Goal: Answer question/provide support: Answer question/provide support

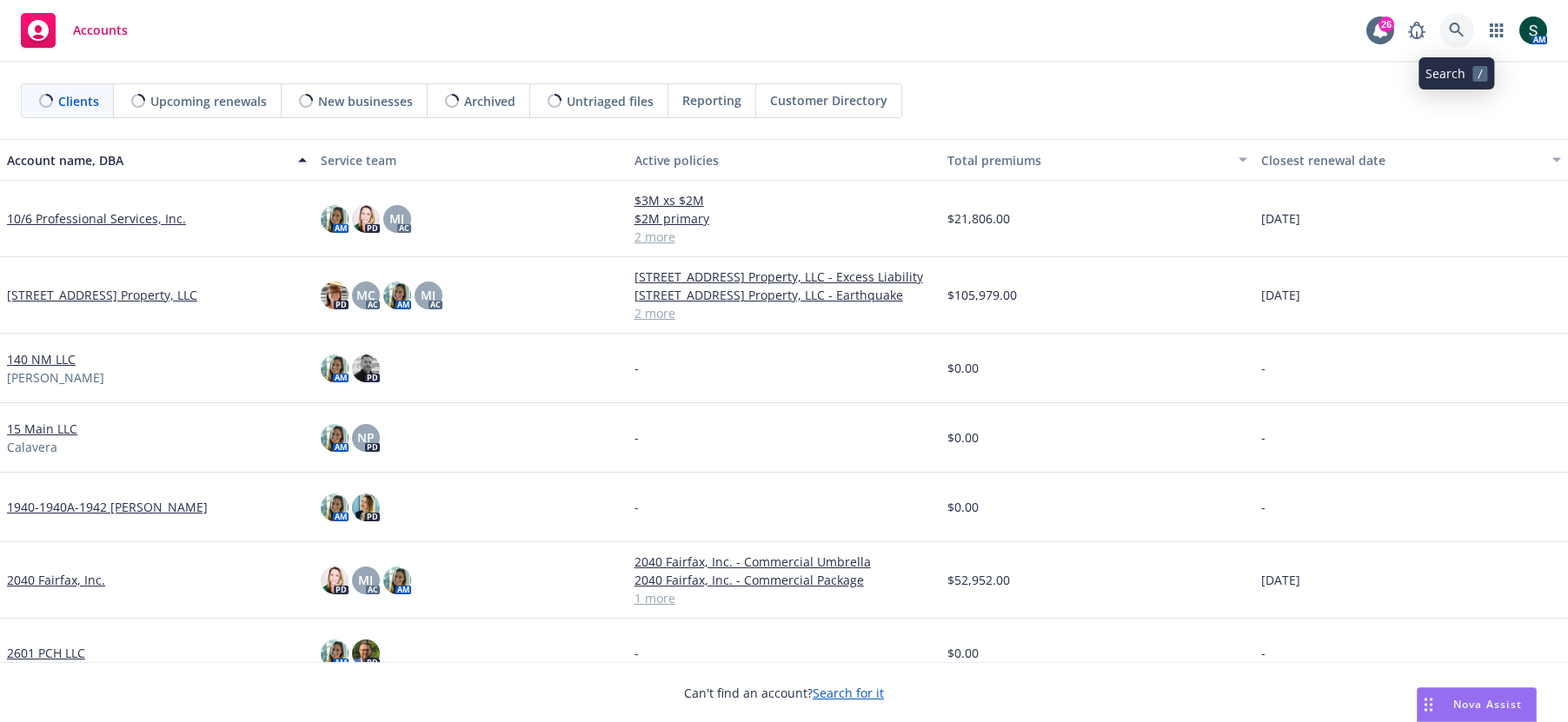
click at [1448, 25] on icon at bounding box center [1456, 31] width 16 height 16
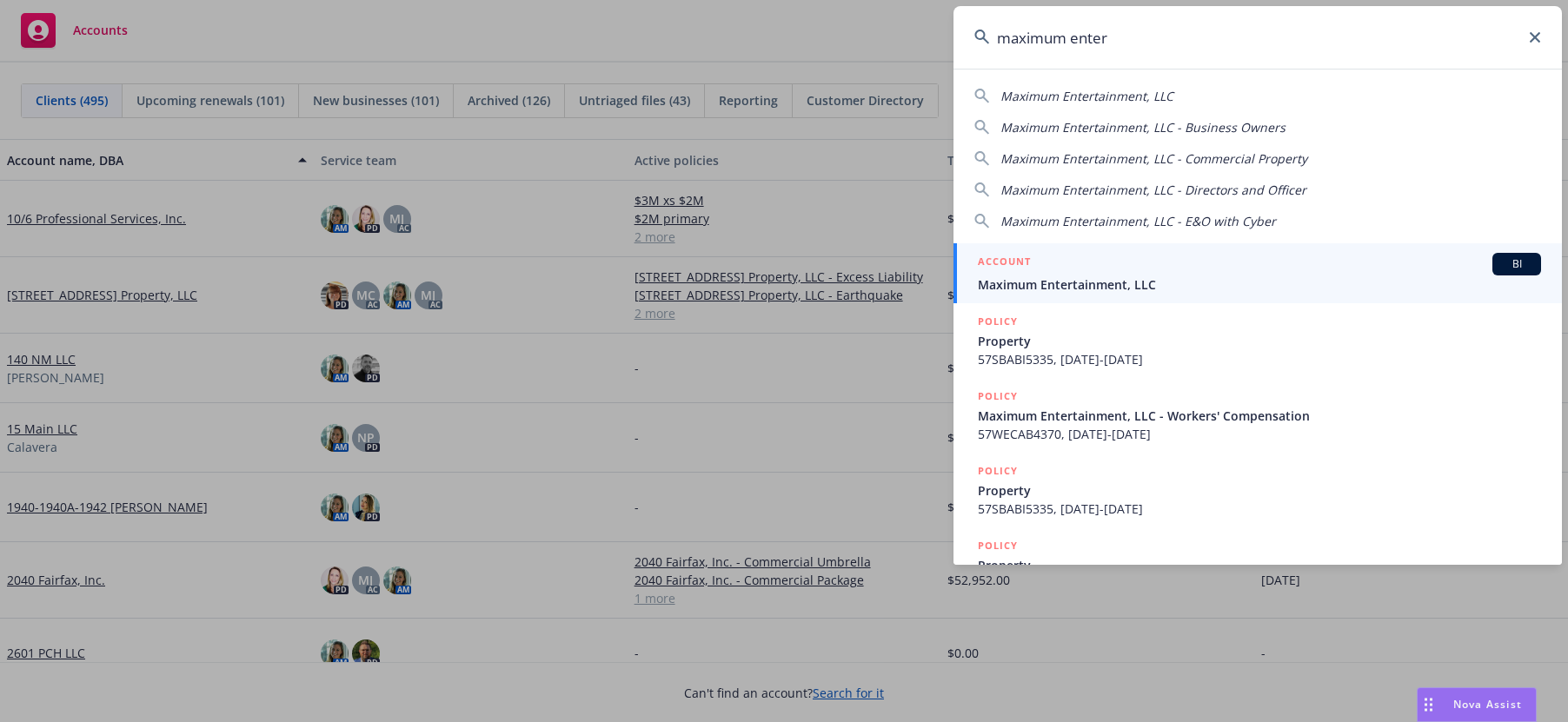
type input "maximum enter"
click at [1146, 265] on div "ACCOUNT BI" at bounding box center [1260, 264] width 564 height 23
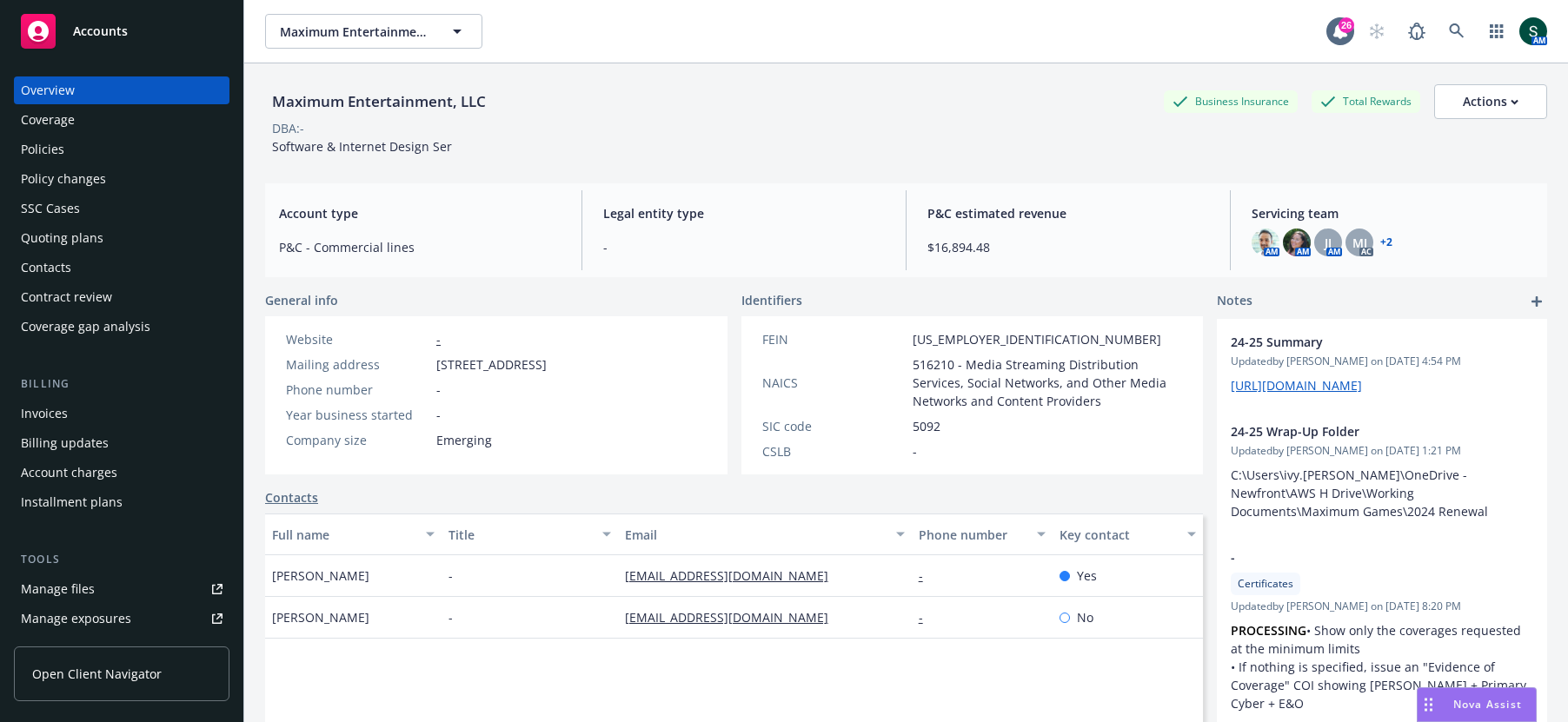
click at [1390, 245] on link "+ 2" at bounding box center [1386, 242] width 12 height 11
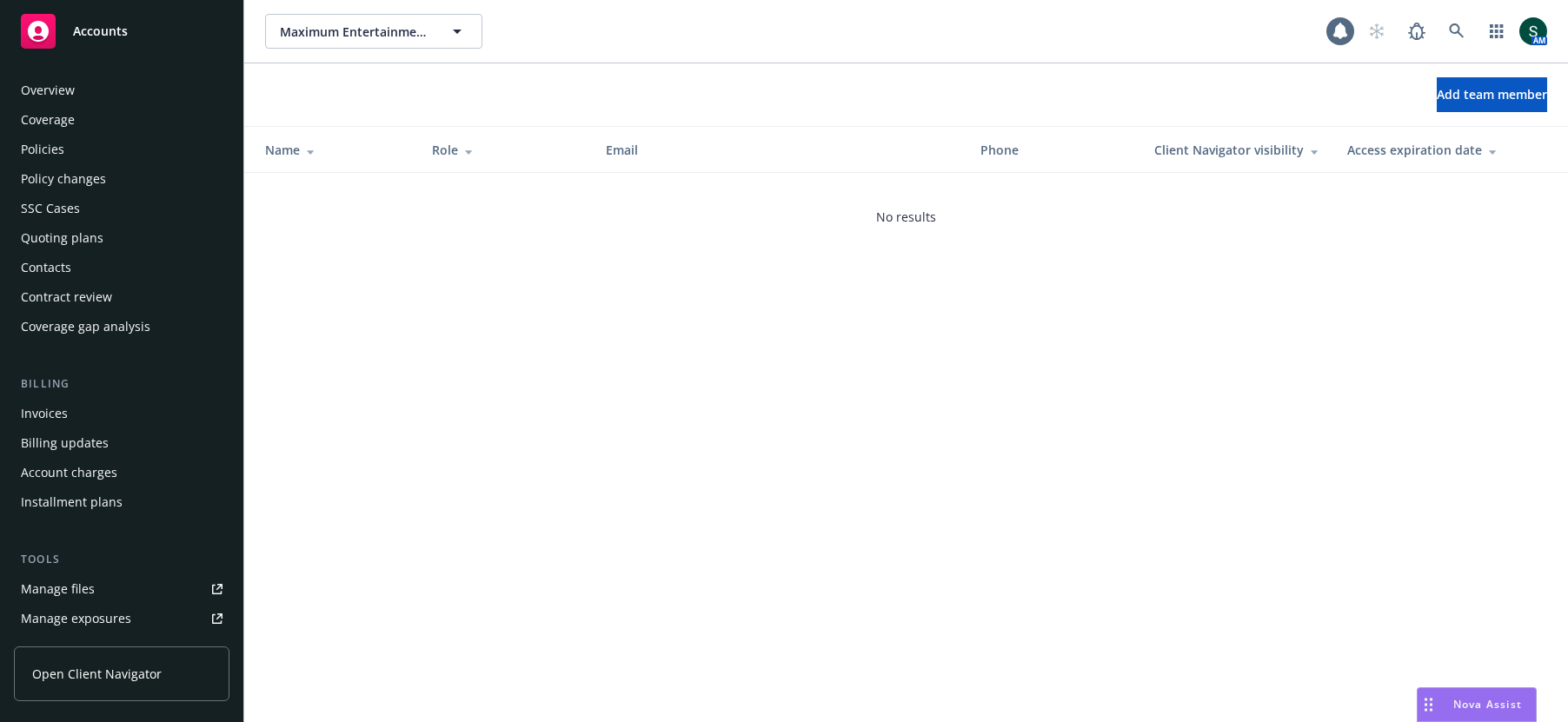
scroll to position [410, 0]
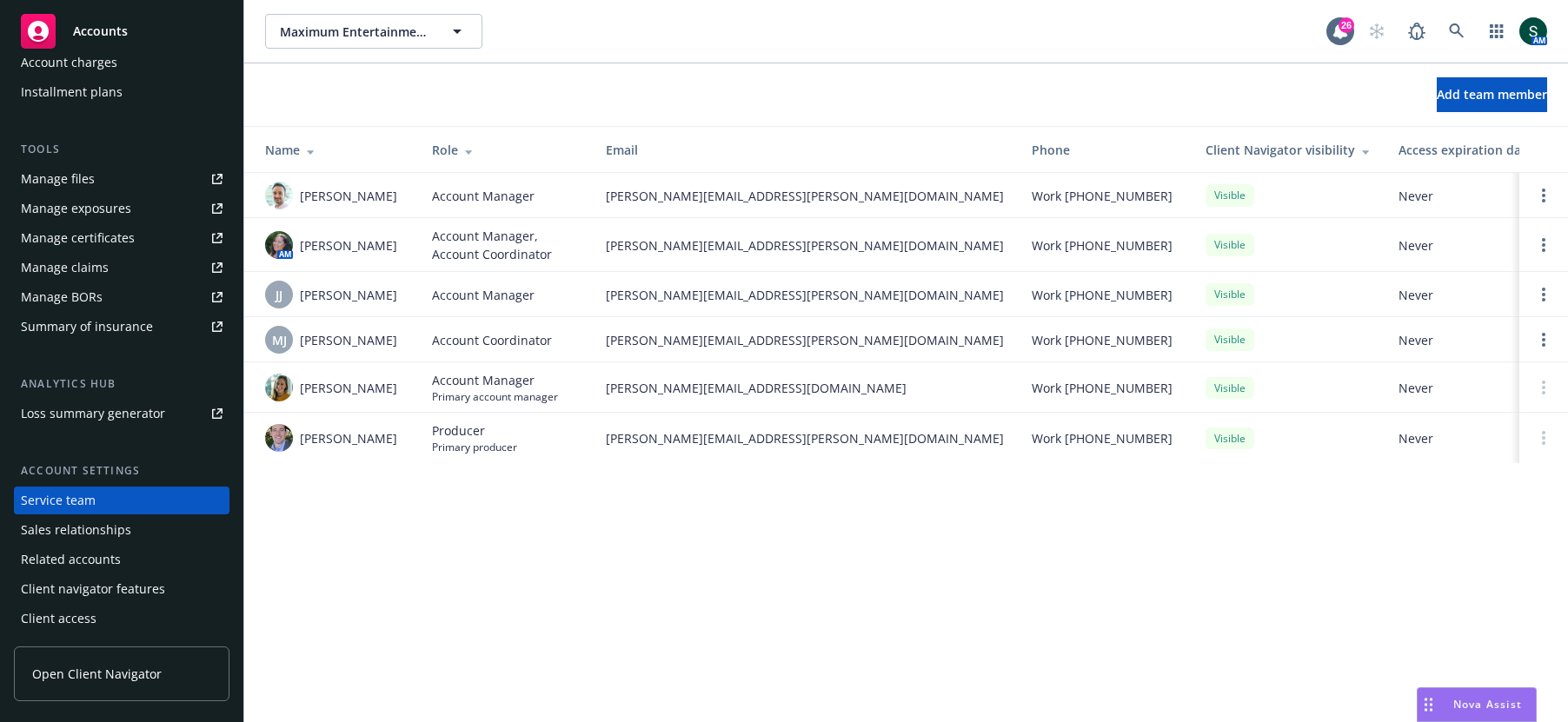
click at [1456, 711] on span "Nova Assist" at bounding box center [1487, 704] width 68 height 15
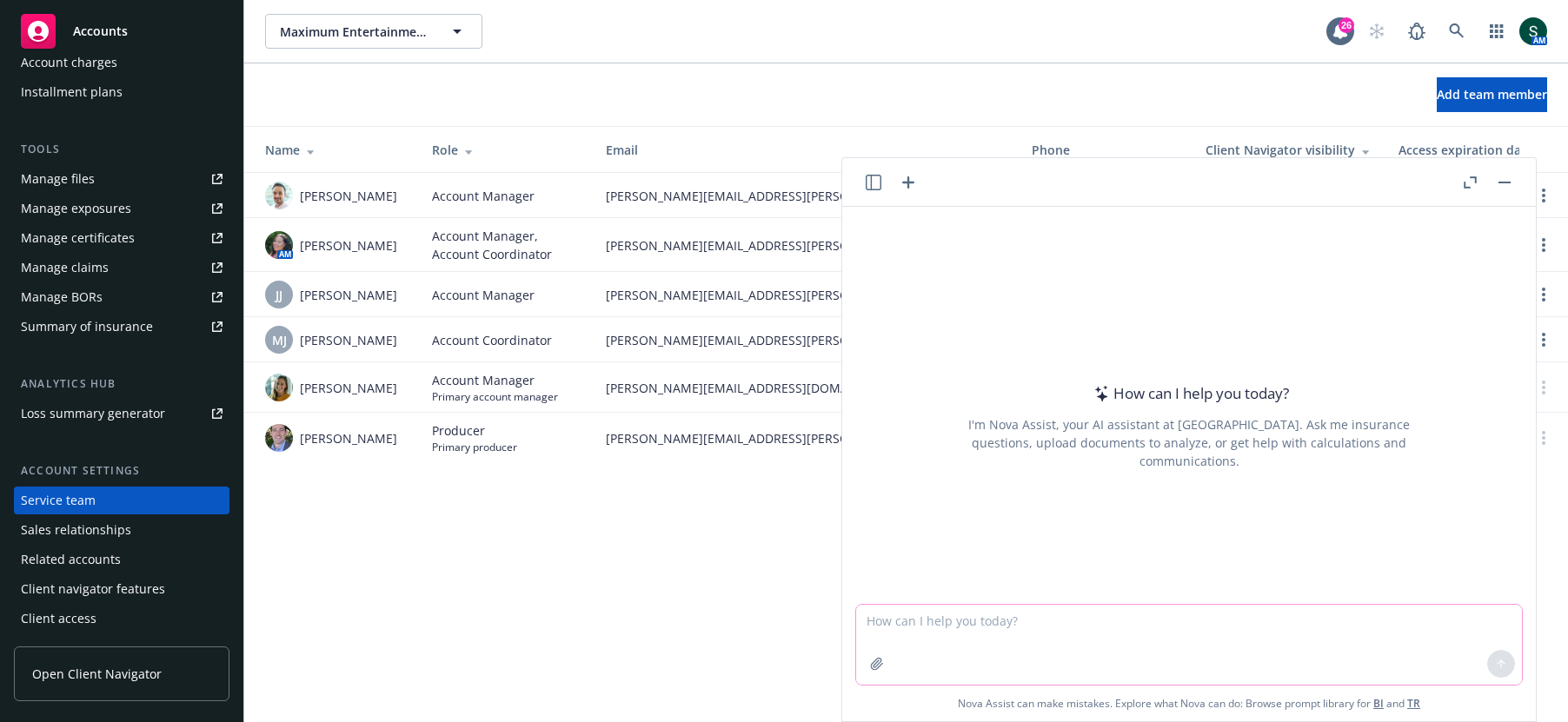
click at [1052, 632] on textarea at bounding box center [1188, 645] width 665 height 80
click at [997, 621] on textarea "Can you please help me craft an email to the insured" at bounding box center [1188, 644] width 665 height 82
click at [1322, 629] on textarea "Can you please help me (insurance broker) craft an email to the insured" at bounding box center [1188, 644] width 665 height 82
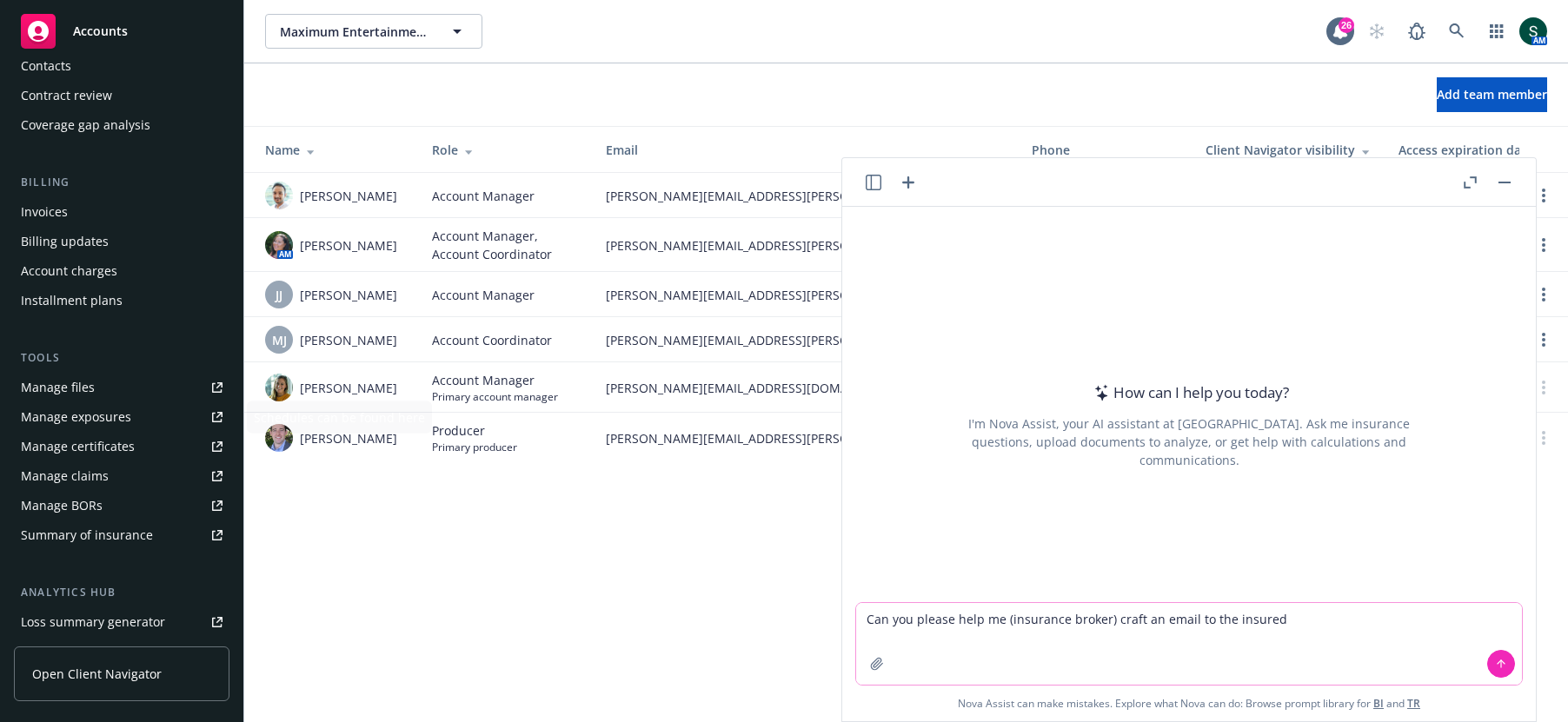
scroll to position [0, 0]
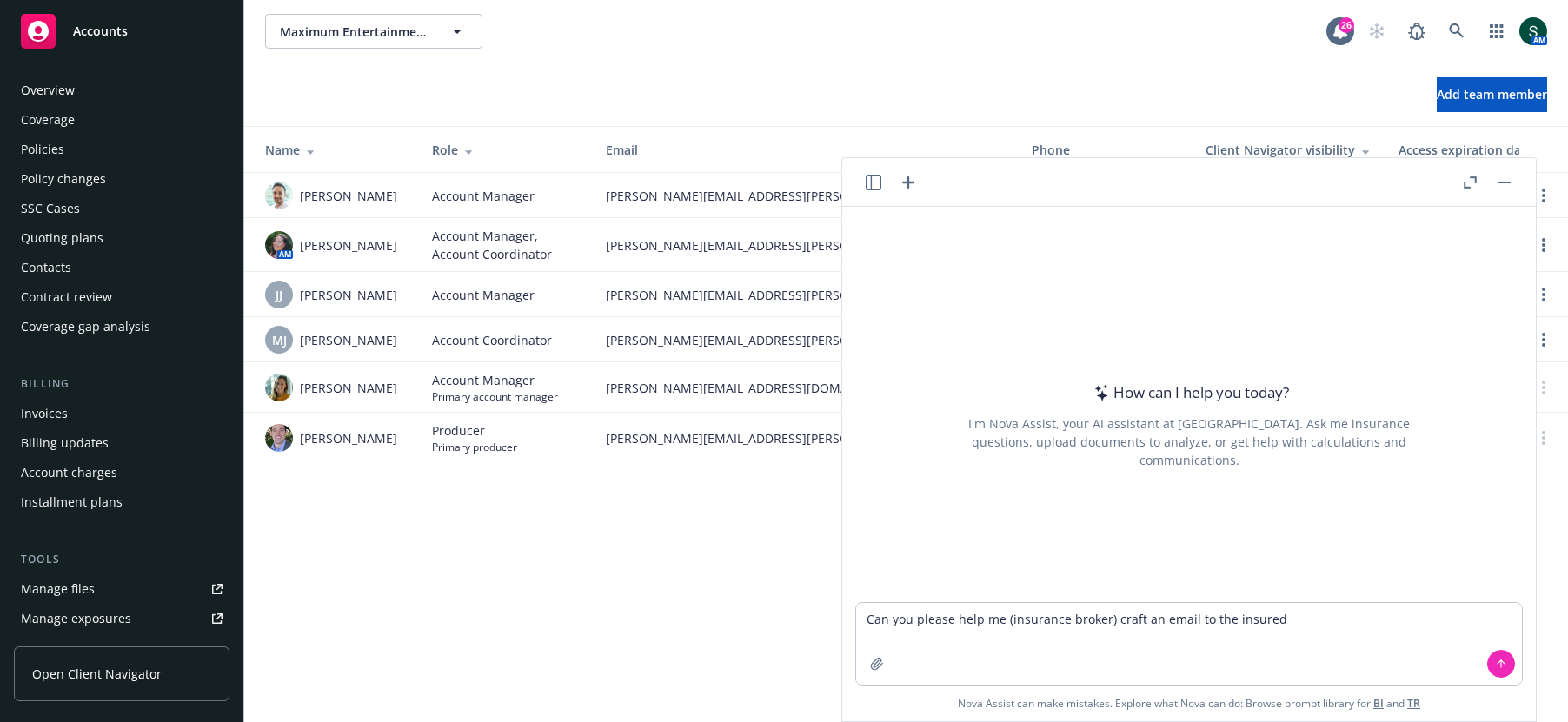
click at [61, 85] on div "Overview" at bounding box center [47, 90] width 53 height 28
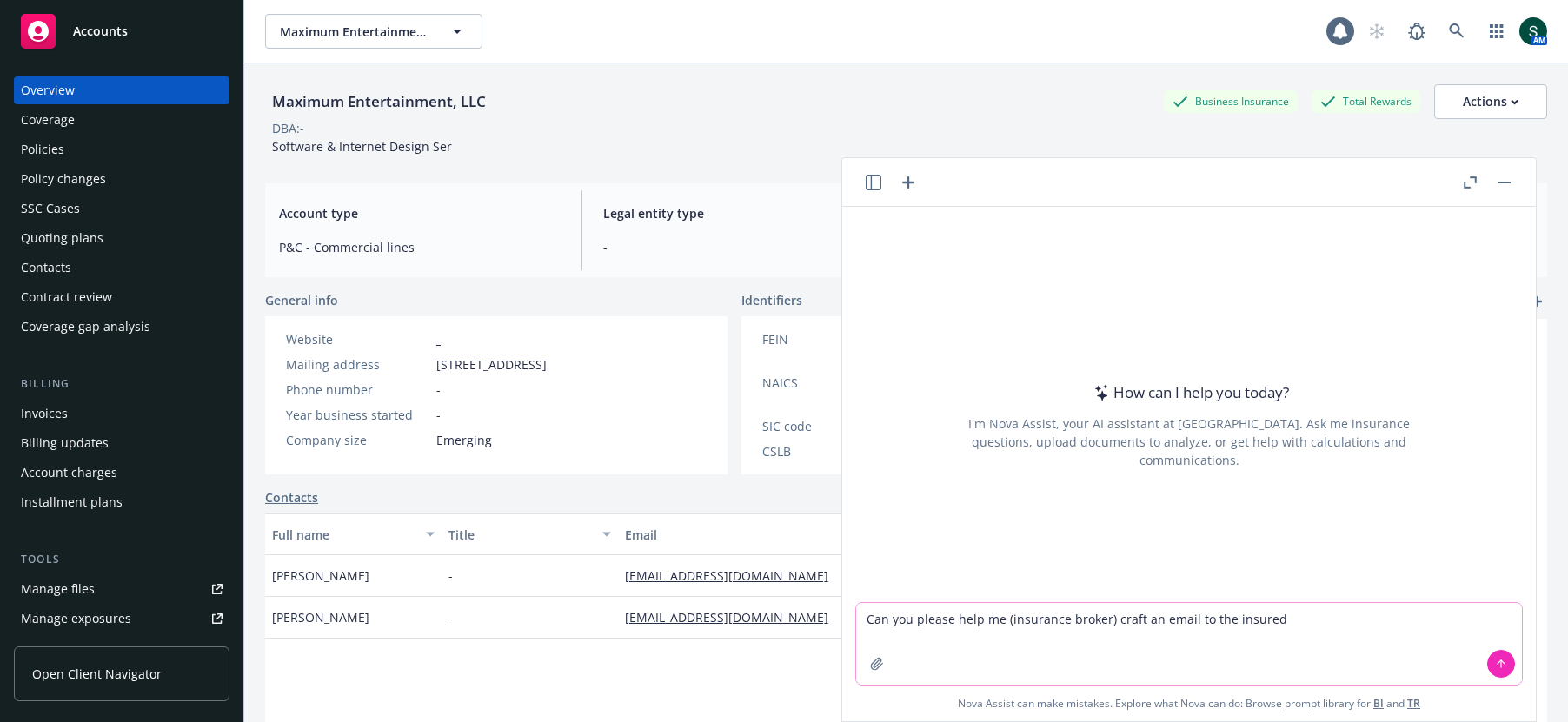
click at [1316, 619] on textarea "Can you please help me (insurance broker) craft an email to the insured" at bounding box center [1188, 644] width 665 height 82
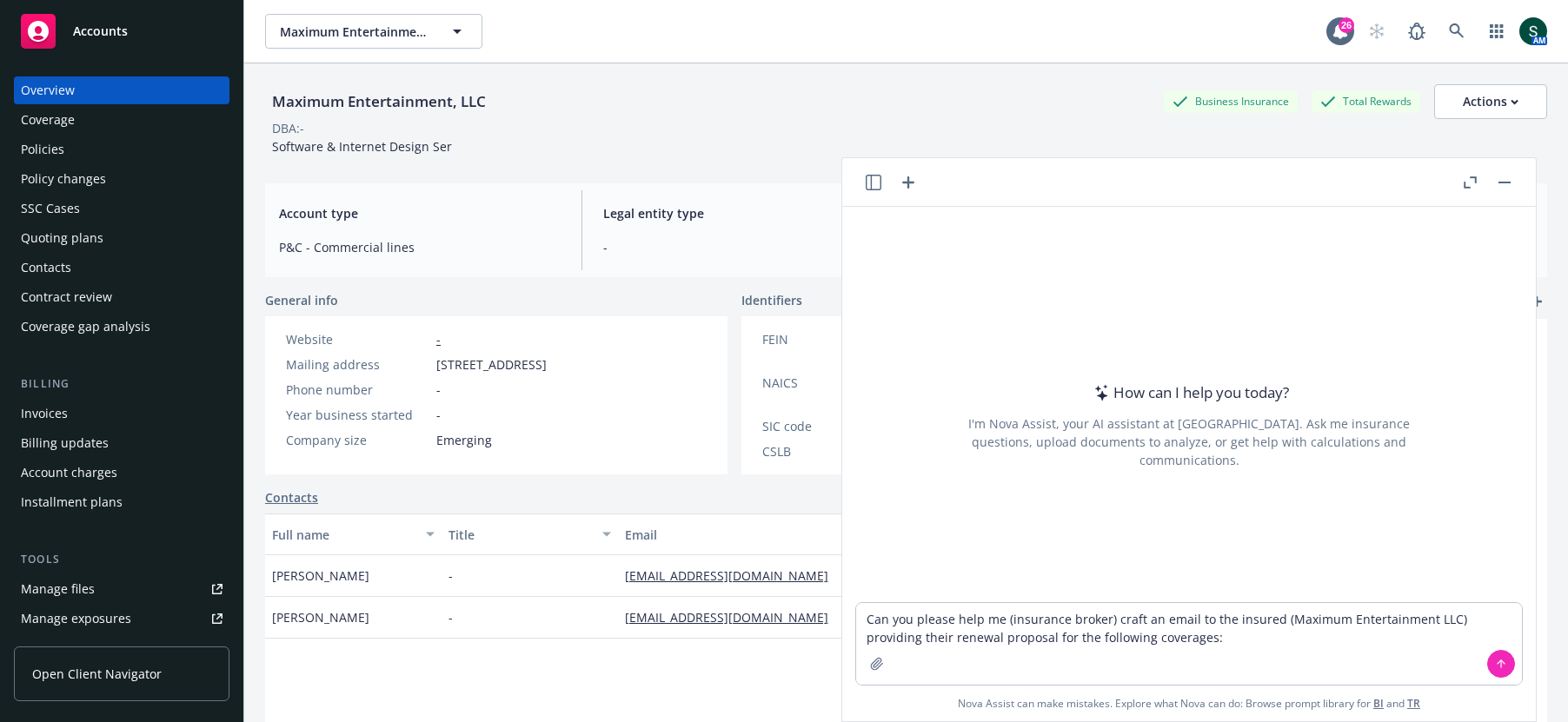
click at [79, 142] on div "Policies" at bounding box center [122, 149] width 202 height 28
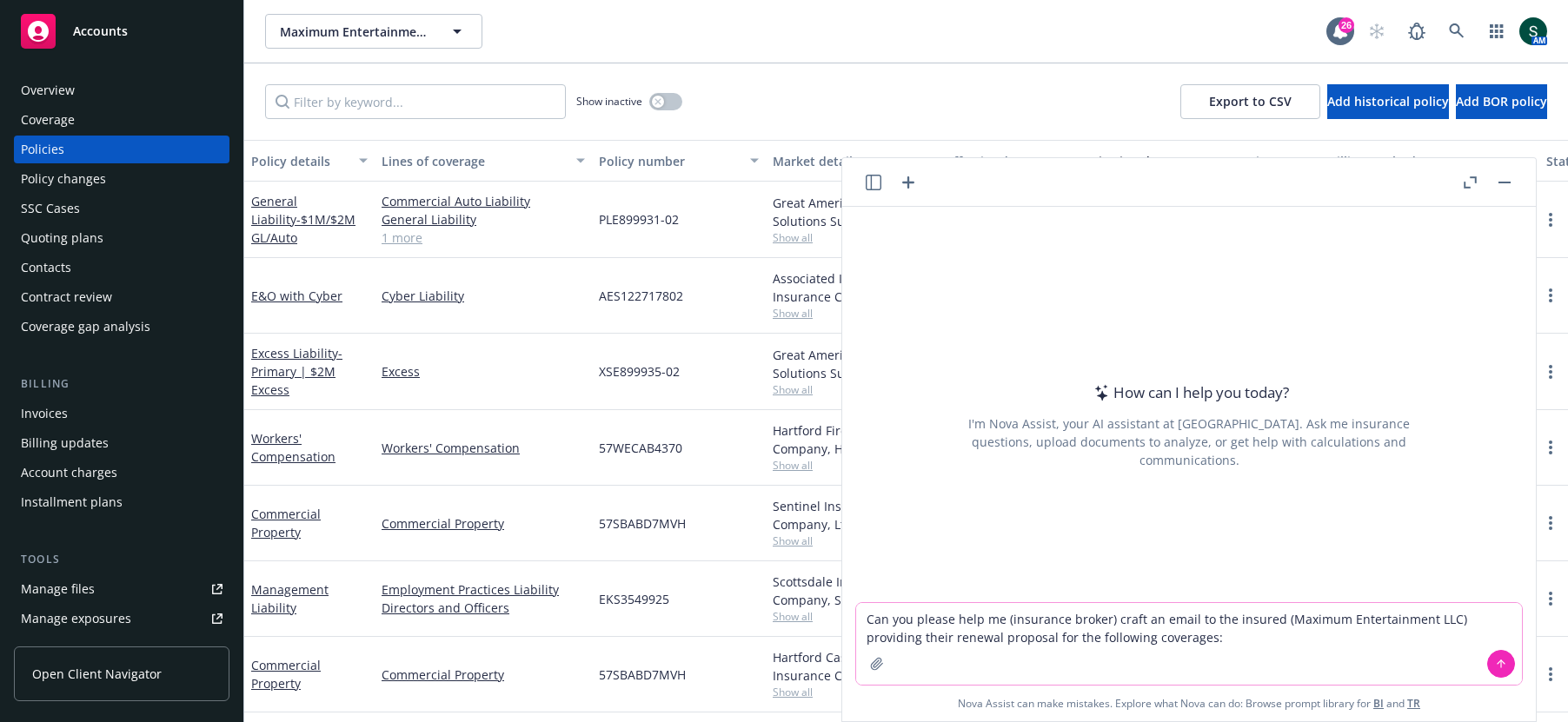
click at [1221, 631] on textarea "Can you please help me (insurance broker) craft an email to the insured (Maximu…" at bounding box center [1188, 644] width 665 height 82
click at [1246, 636] on textarea "Can you please help me (insurance broker) craft an email to the insured (Maximu…" at bounding box center [1188, 644] width 665 height 82
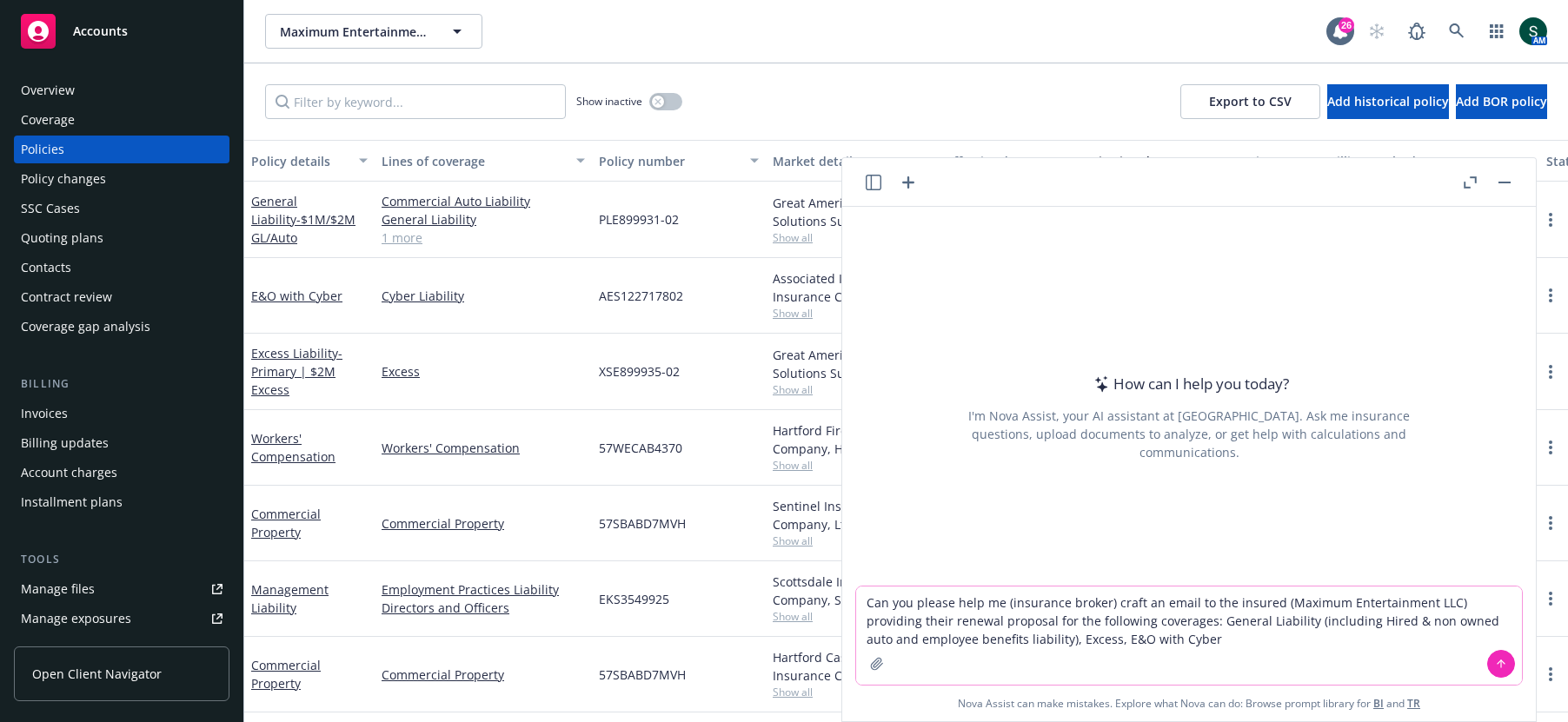
click at [1264, 653] on textarea "Can you please help me (insurance broker) craft an email to the insured (Maximu…" at bounding box center [1188, 635] width 665 height 98
paste textarea "quoted per expiring Rate: $0.725 Per $1,000 of Gross Sales based on $29,000,000…"
type textarea "Lor ips dolors amet co (adipiscin elitse) doeiu te incid ut lab etdolor (Magnaa…"
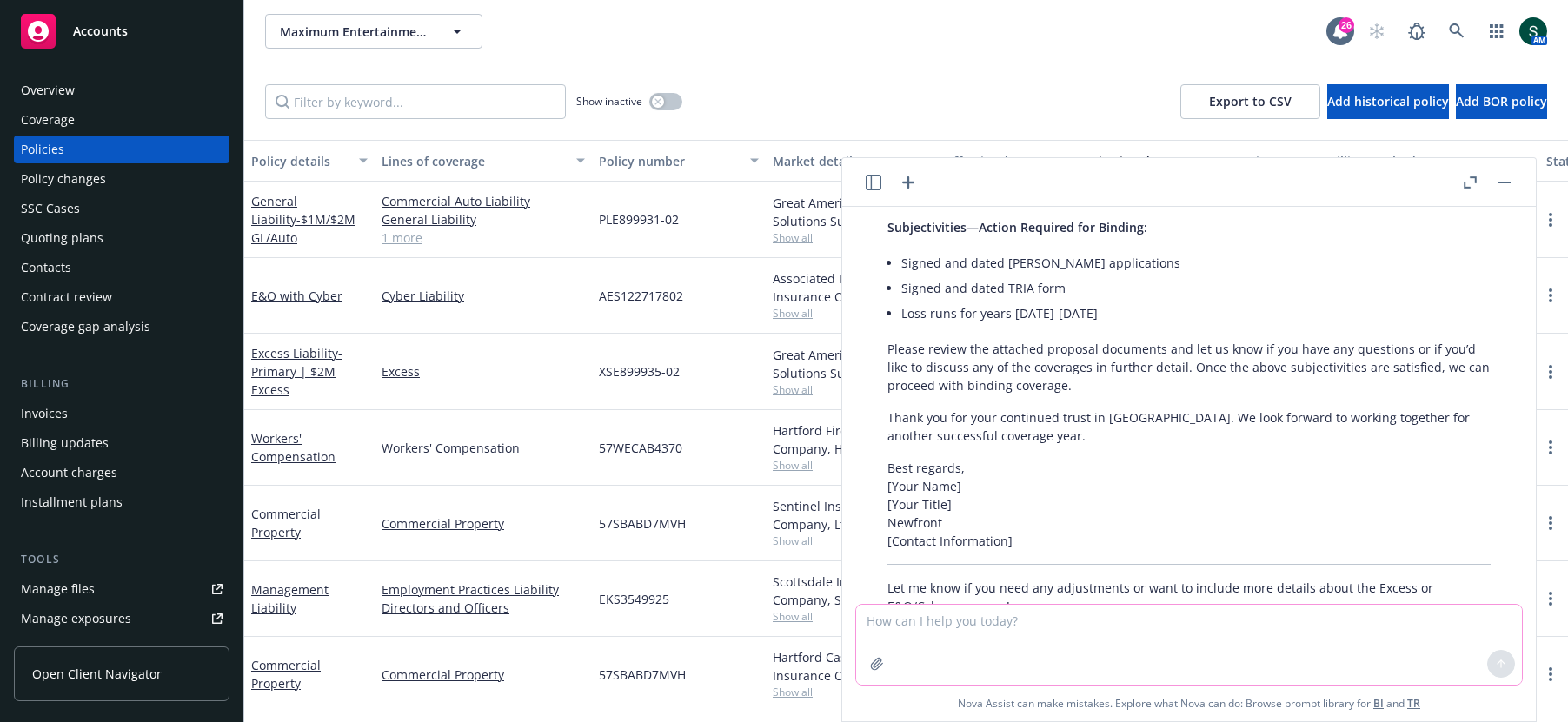
scroll to position [1176, 0]
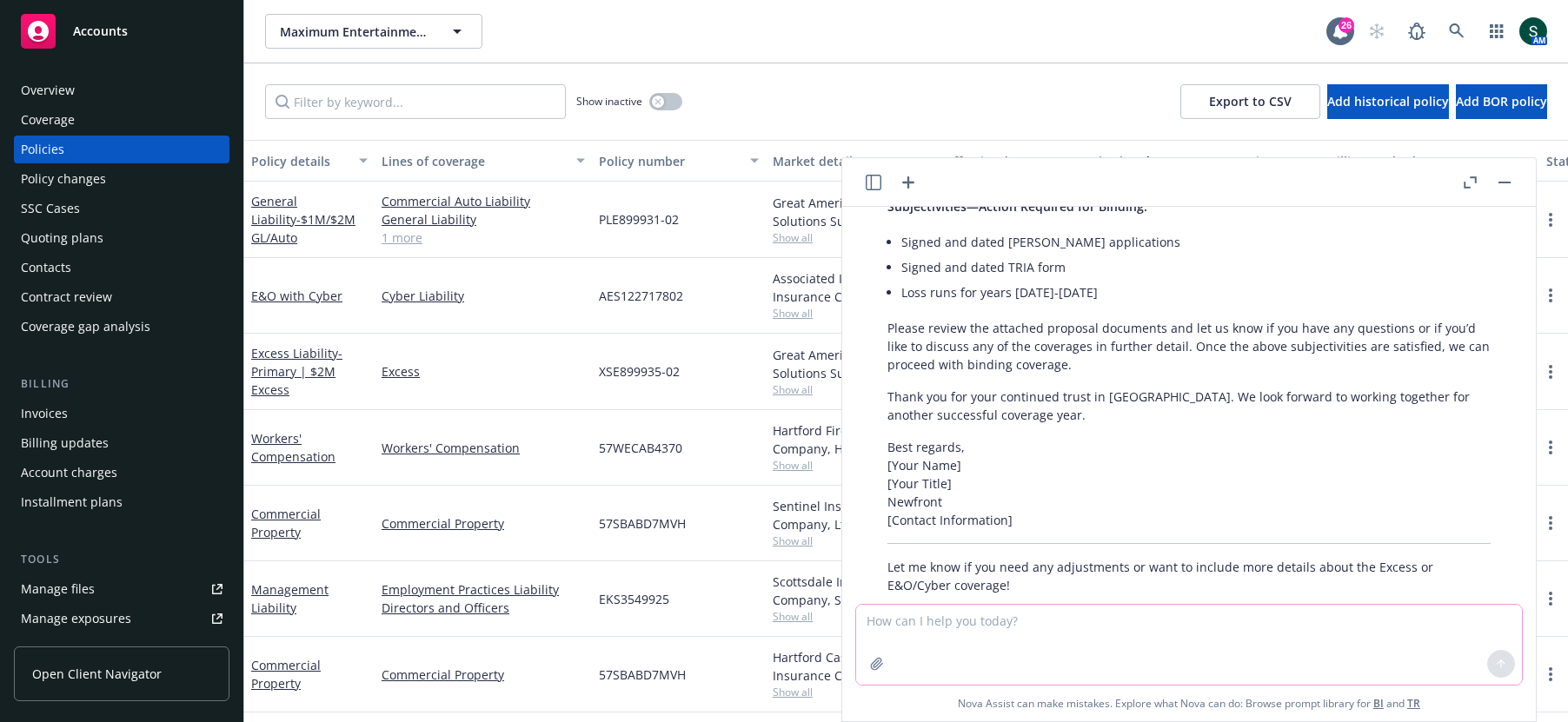
click at [1107, 632] on textarea at bounding box center [1188, 645] width 665 height 80
paste textarea "The expiring is 3M xs 50K for $60,705. The renewal is flat. Policy form is per …"
type textarea "sorry, [PERSON_NAME] revise to incude the following notes on the E&O/cyber sect…"
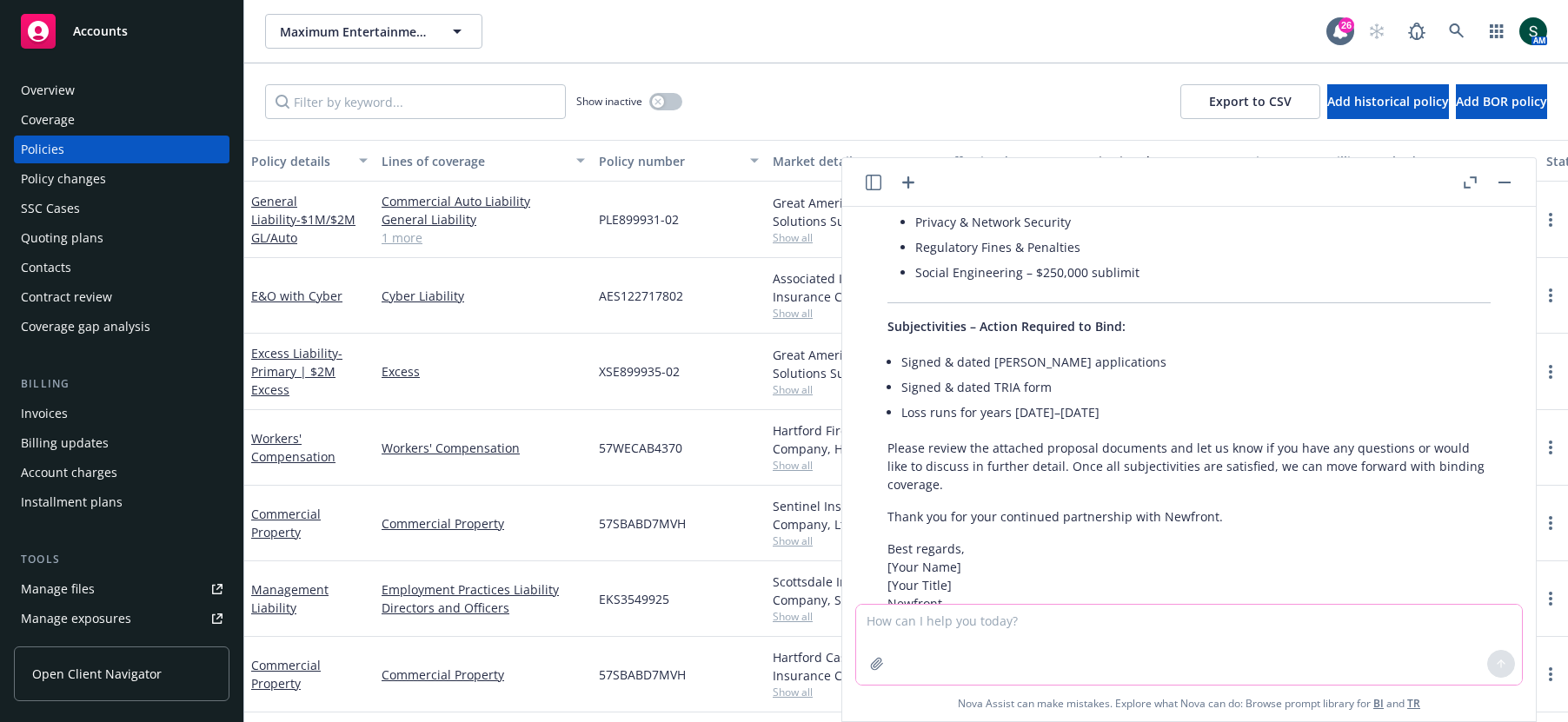
scroll to position [2826, 0]
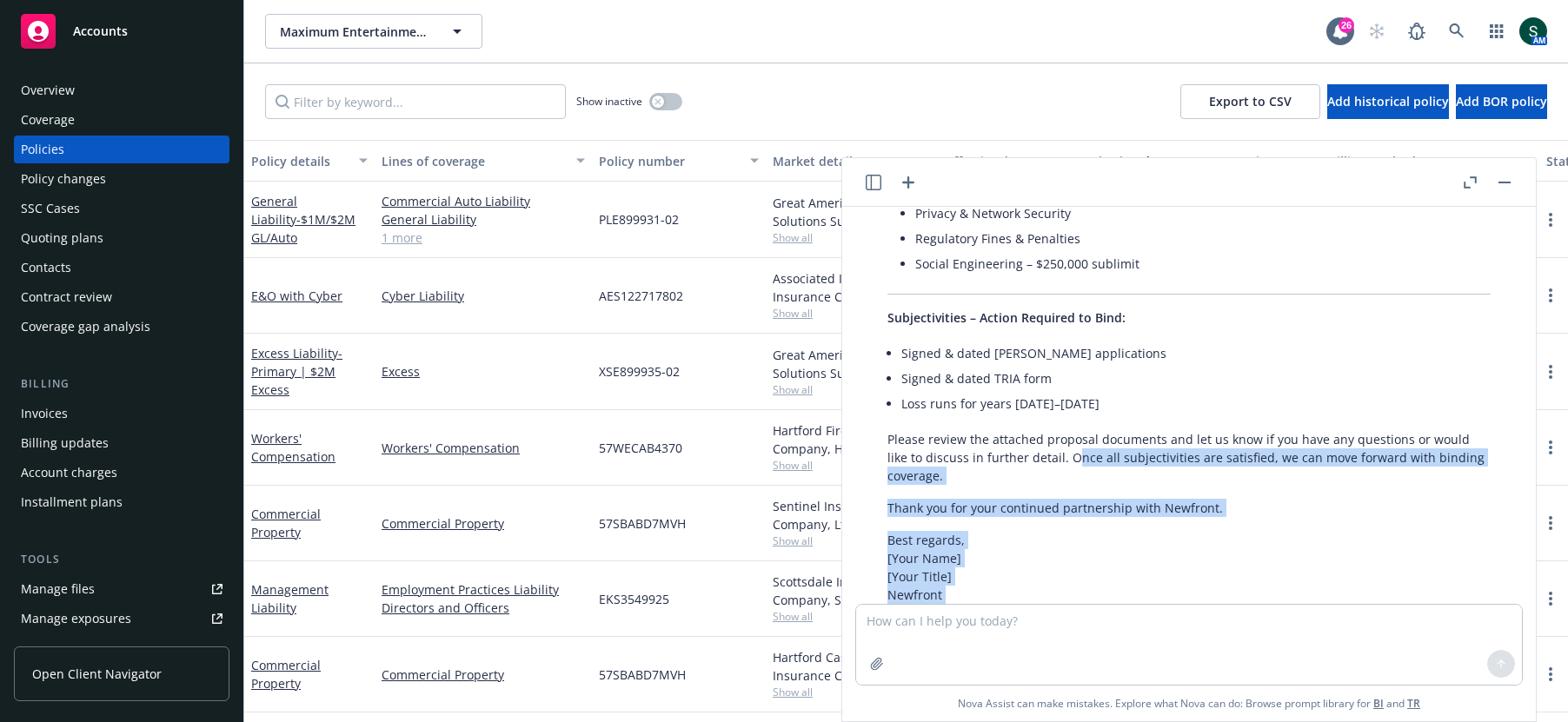
drag, startPoint x: 1063, startPoint y: 499, endPoint x: 1032, endPoint y: 370, distance: 132.7
click at [1056, 531] on p "Best regards, [Your Name] [Your Title] Newfront [Contact Information]" at bounding box center [1188, 577] width 603 height 91
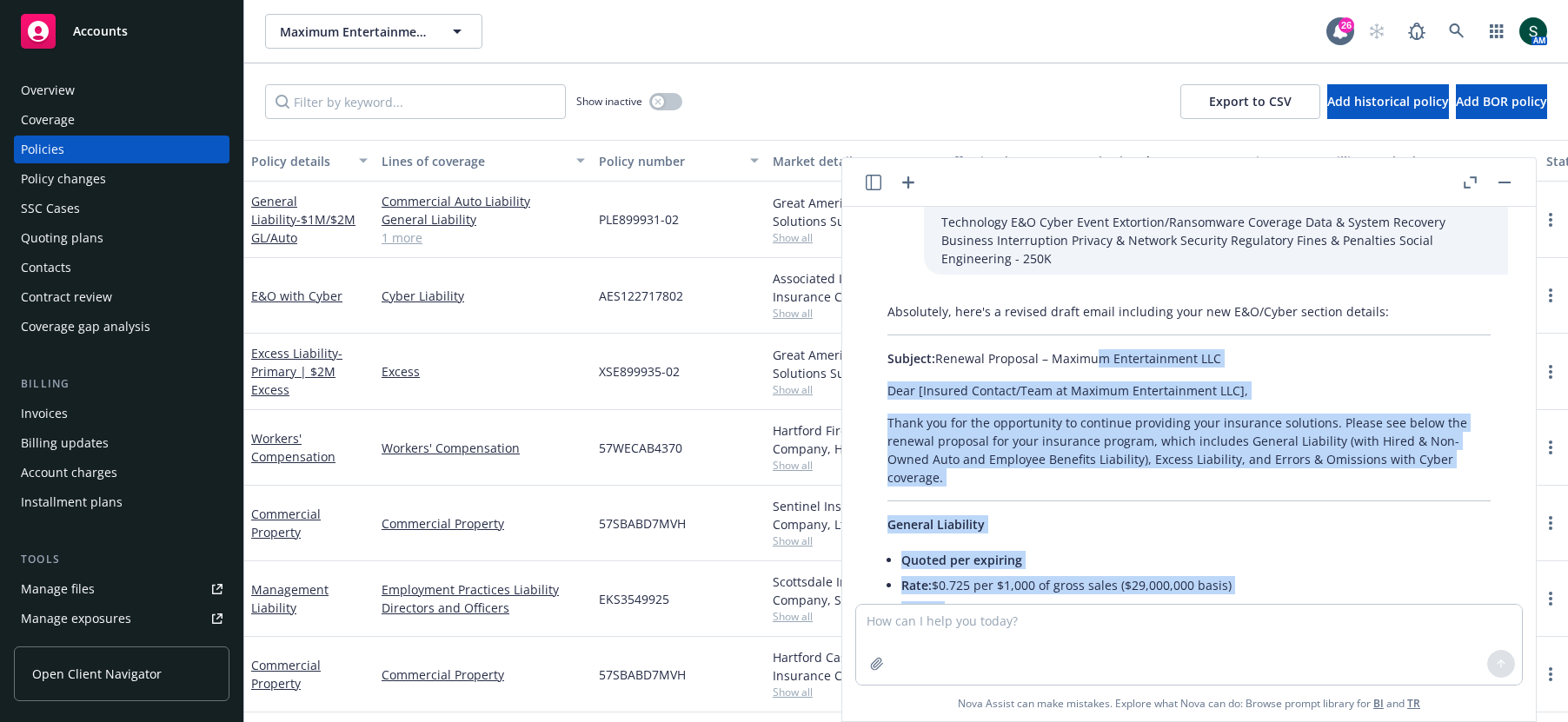
scroll to position [1719, 0]
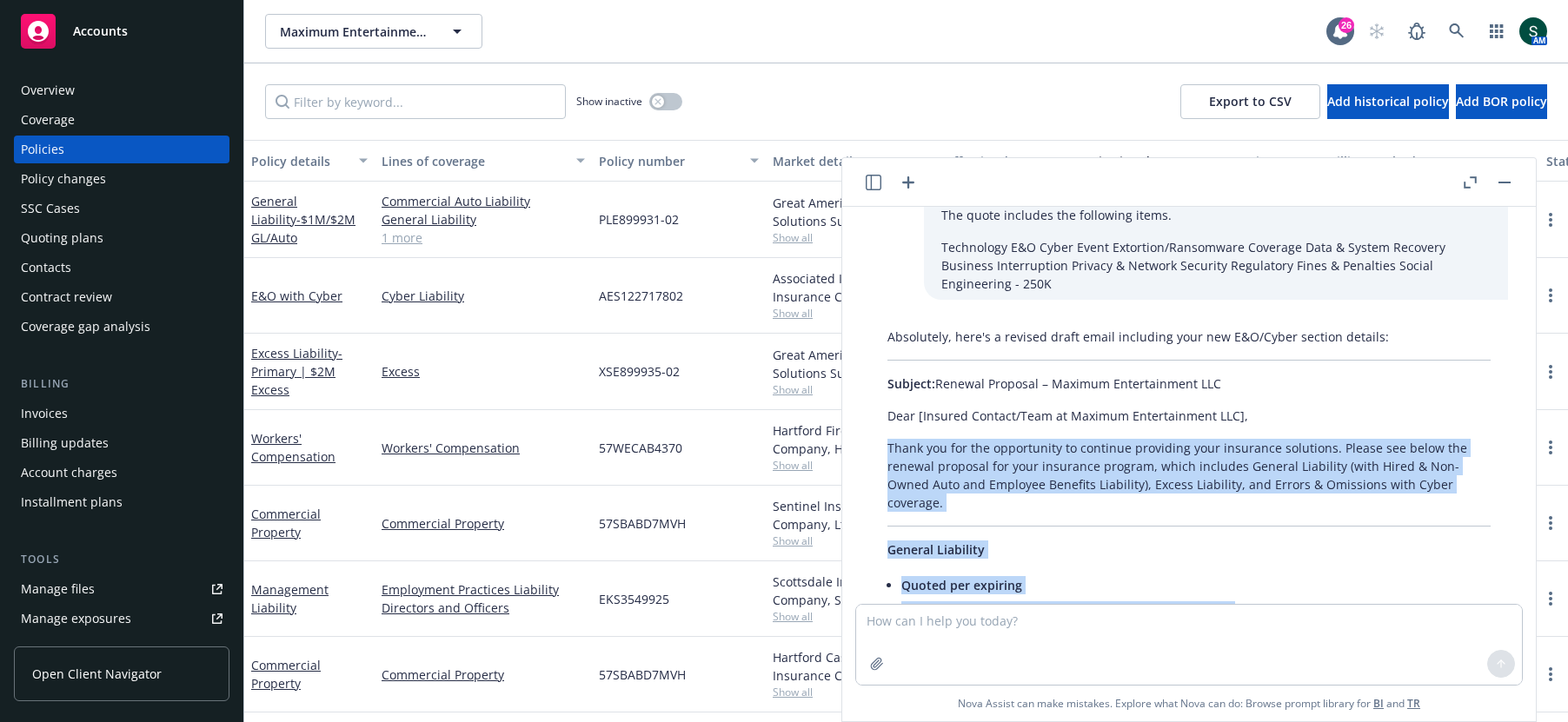
drag, startPoint x: 1252, startPoint y: 386, endPoint x: 885, endPoint y: 376, distance: 367.1
copy div "Thank you for the opportunity to continue providing your insurance solutions. P…"
click at [51, 87] on div "Overview" at bounding box center [47, 90] width 53 height 28
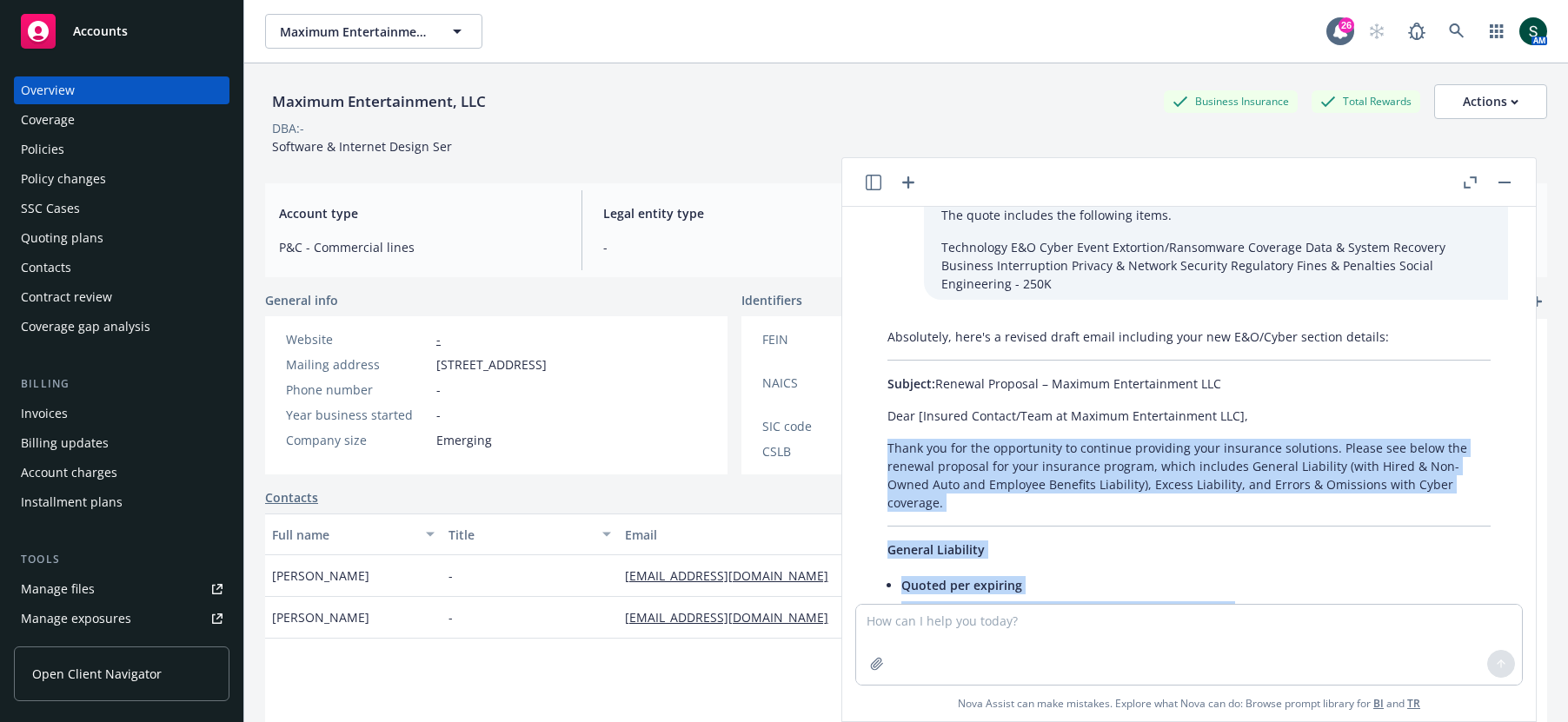
click at [1502, 176] on button "button" at bounding box center [1504, 182] width 21 height 21
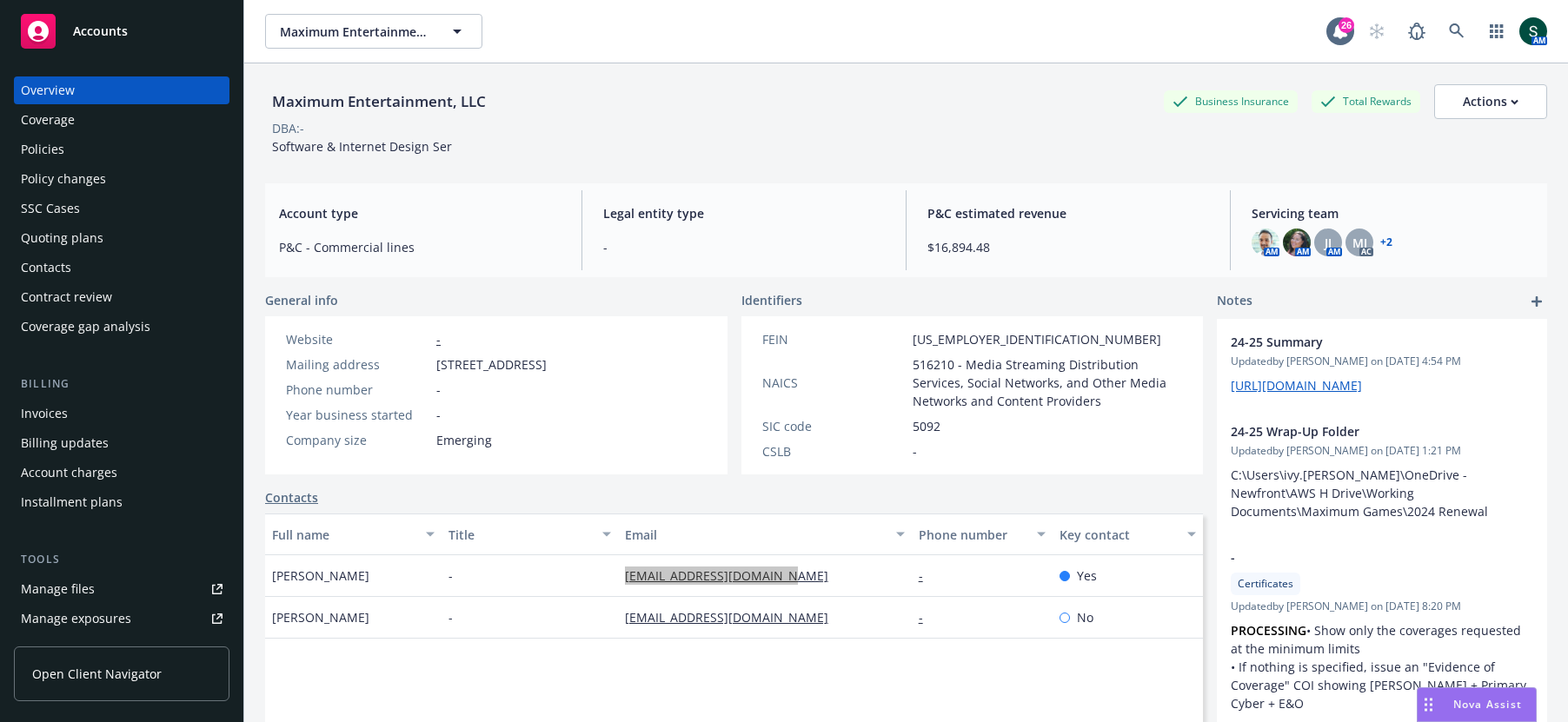
drag, startPoint x: 684, startPoint y: 578, endPoint x: 365, endPoint y: 35, distance: 629.8
click at [0, 0] on div "Accounts Overview Coverage Policies Policy changes SSC Cases Quoting plans Cont…" at bounding box center [784, 361] width 1568 height 722
click at [75, 241] on div "Quoting plans" at bounding box center [61, 238] width 82 height 28
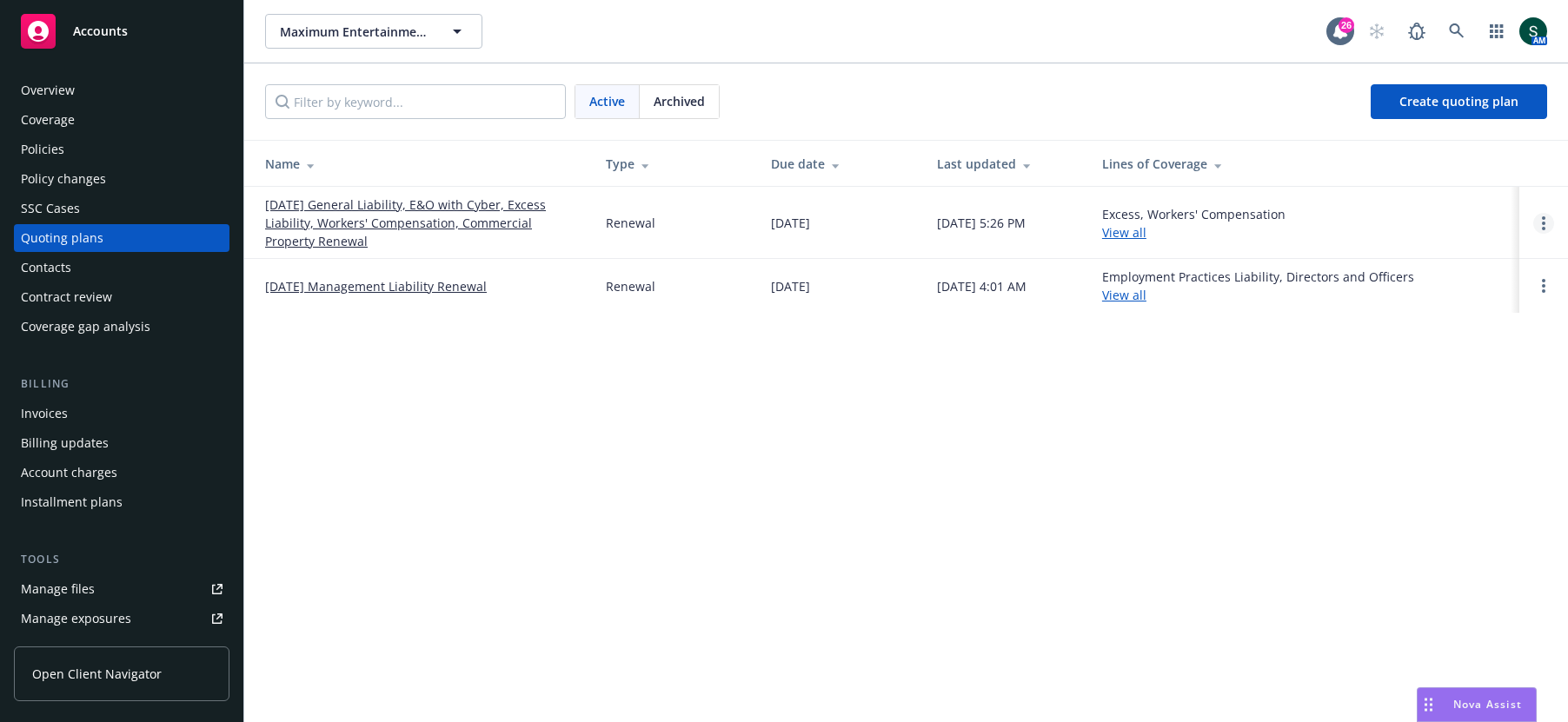
click at [1545, 221] on link "Open options" at bounding box center [1542, 223] width 21 height 21
click at [1474, 110] on span "Copy logging email" at bounding box center [1454, 105] width 152 height 17
